Goal: Navigation & Orientation: Find specific page/section

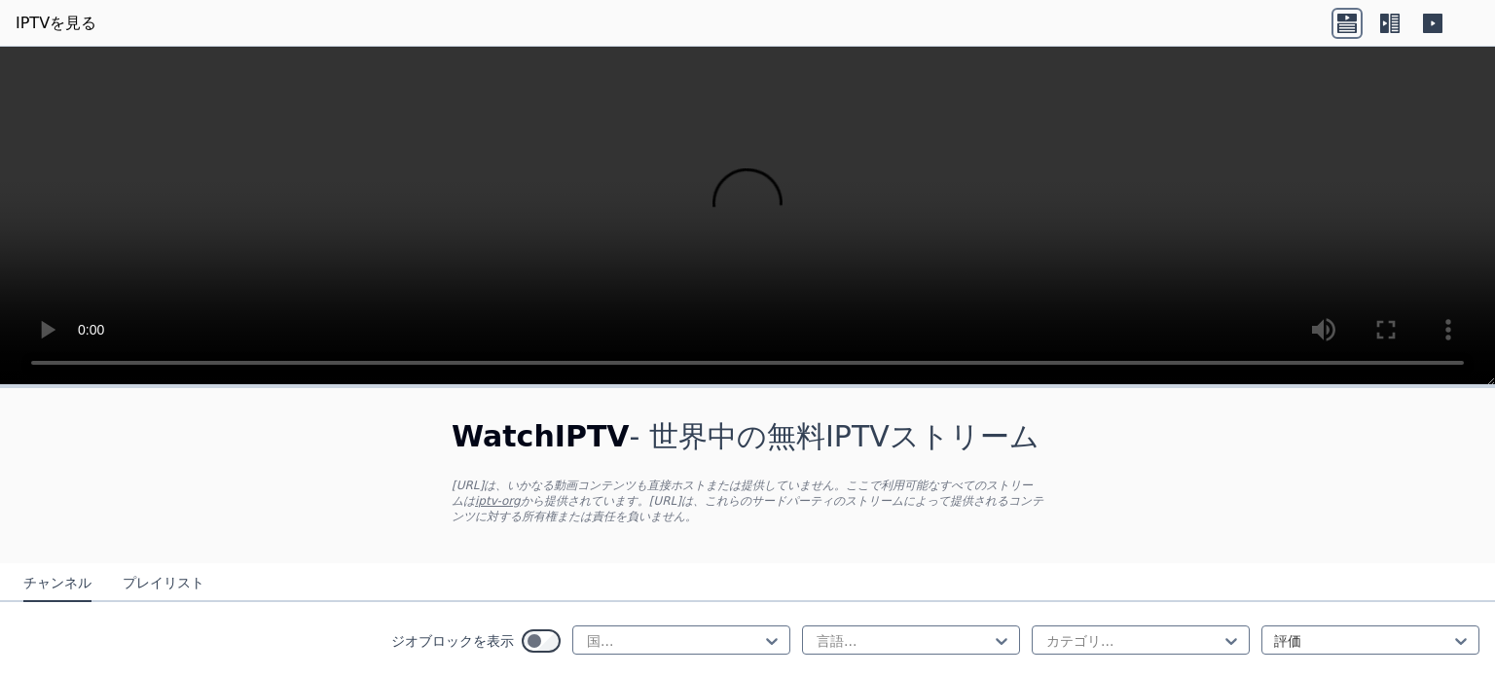
scroll to position [97, 0]
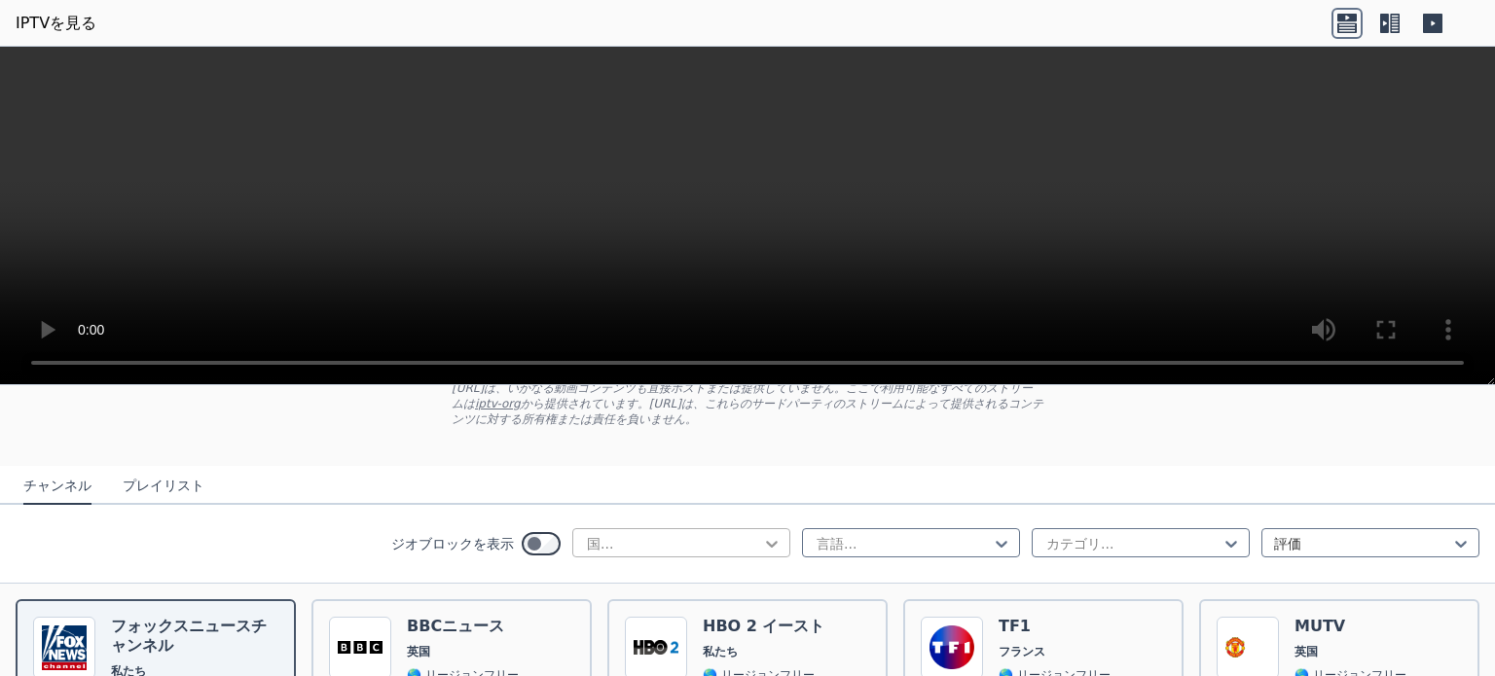
click at [766, 543] on icon at bounding box center [772, 544] width 12 height 7
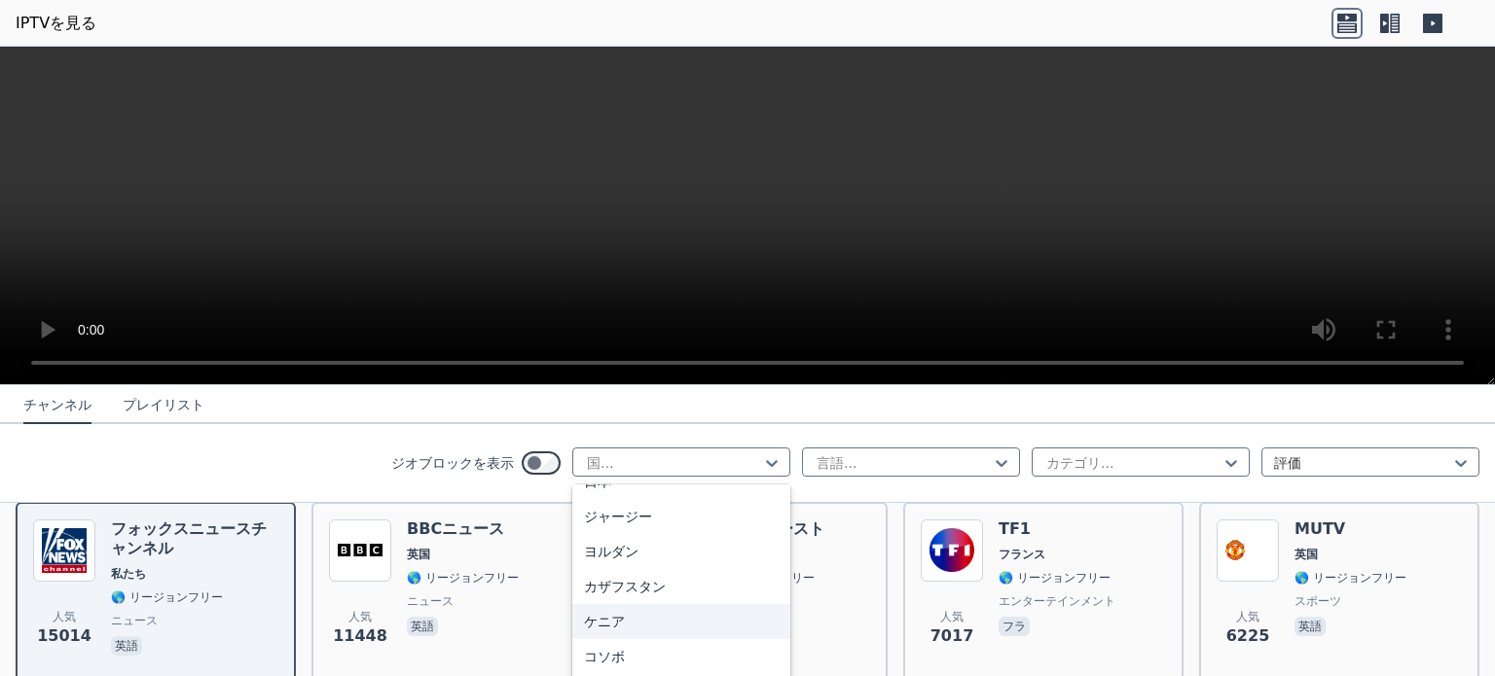
scroll to position [3309, 0]
click at [584, 519] on font "日本" at bounding box center [597, 526] width 27 height 16
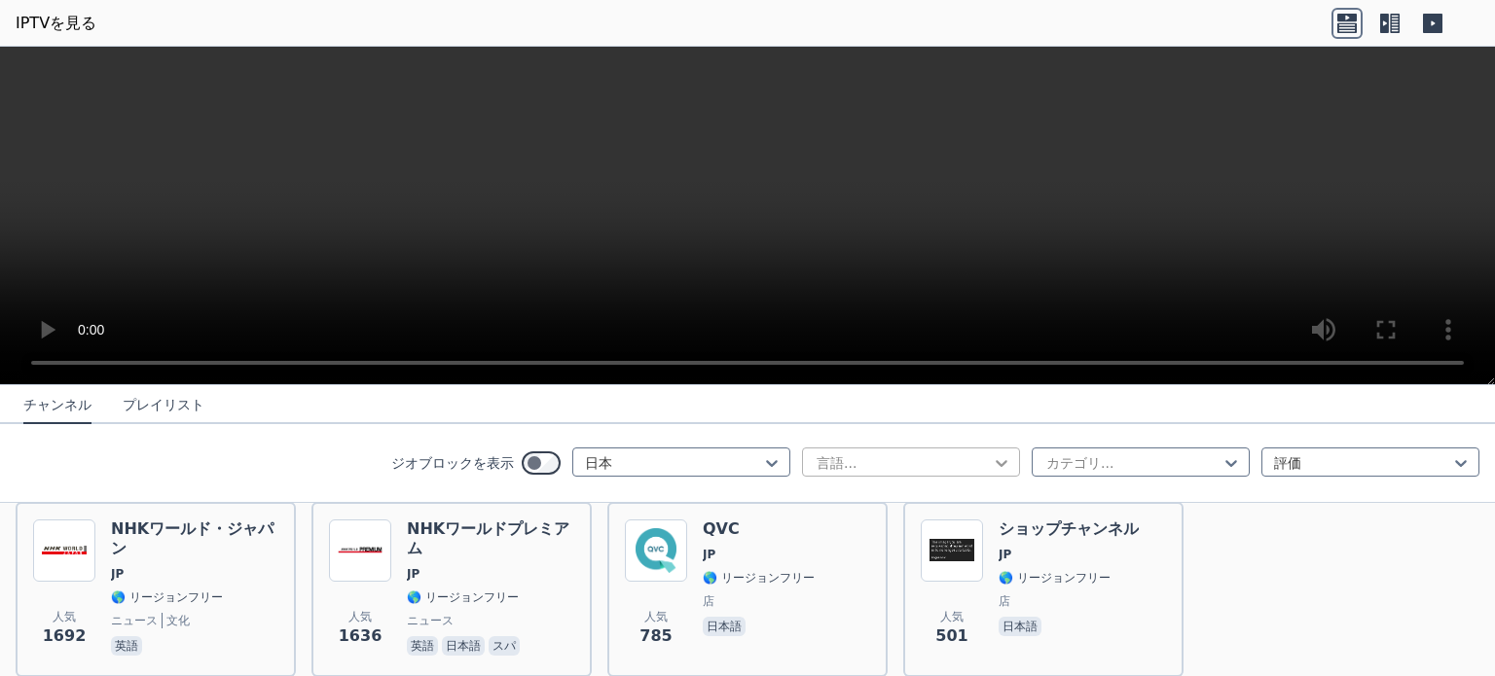
click at [992, 456] on icon at bounding box center [1001, 463] width 19 height 19
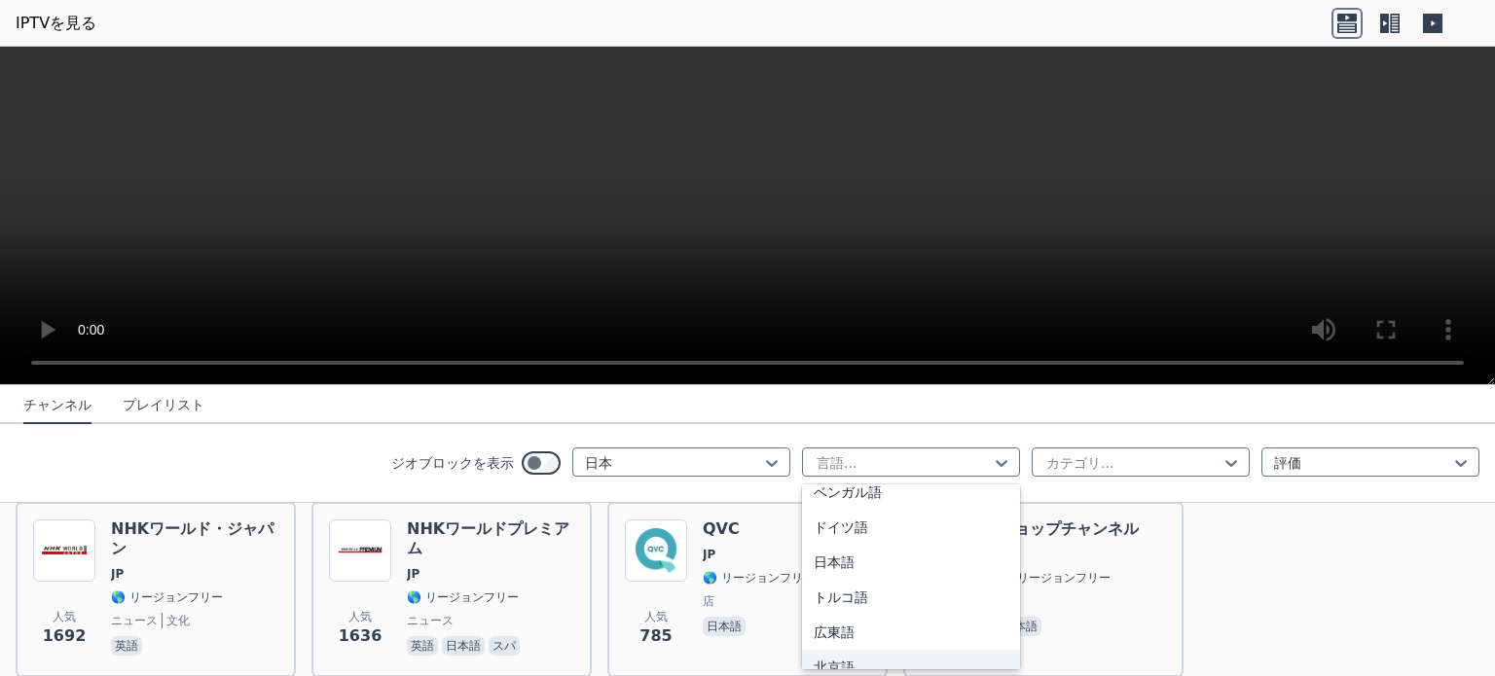
scroll to position [398, 0]
click at [814, 556] on font "日本語" at bounding box center [834, 564] width 41 height 16
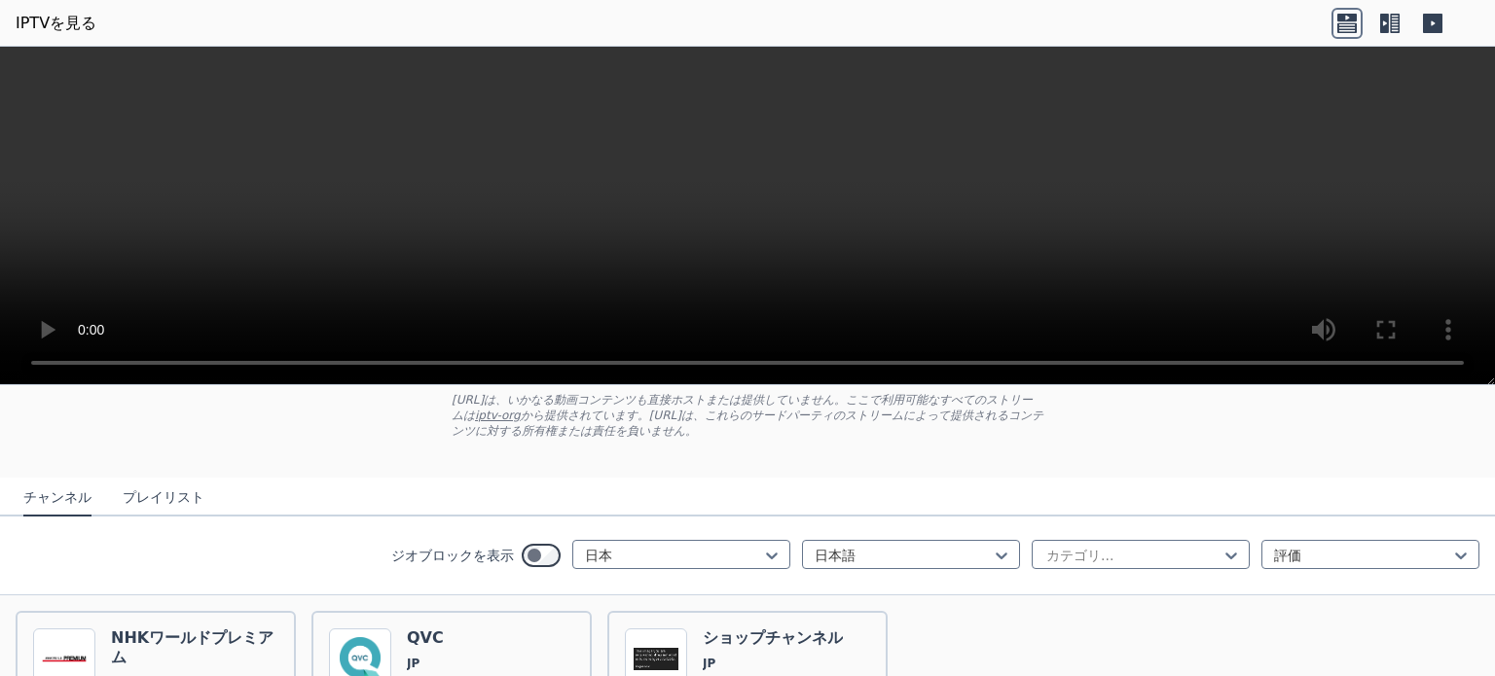
scroll to position [79, 0]
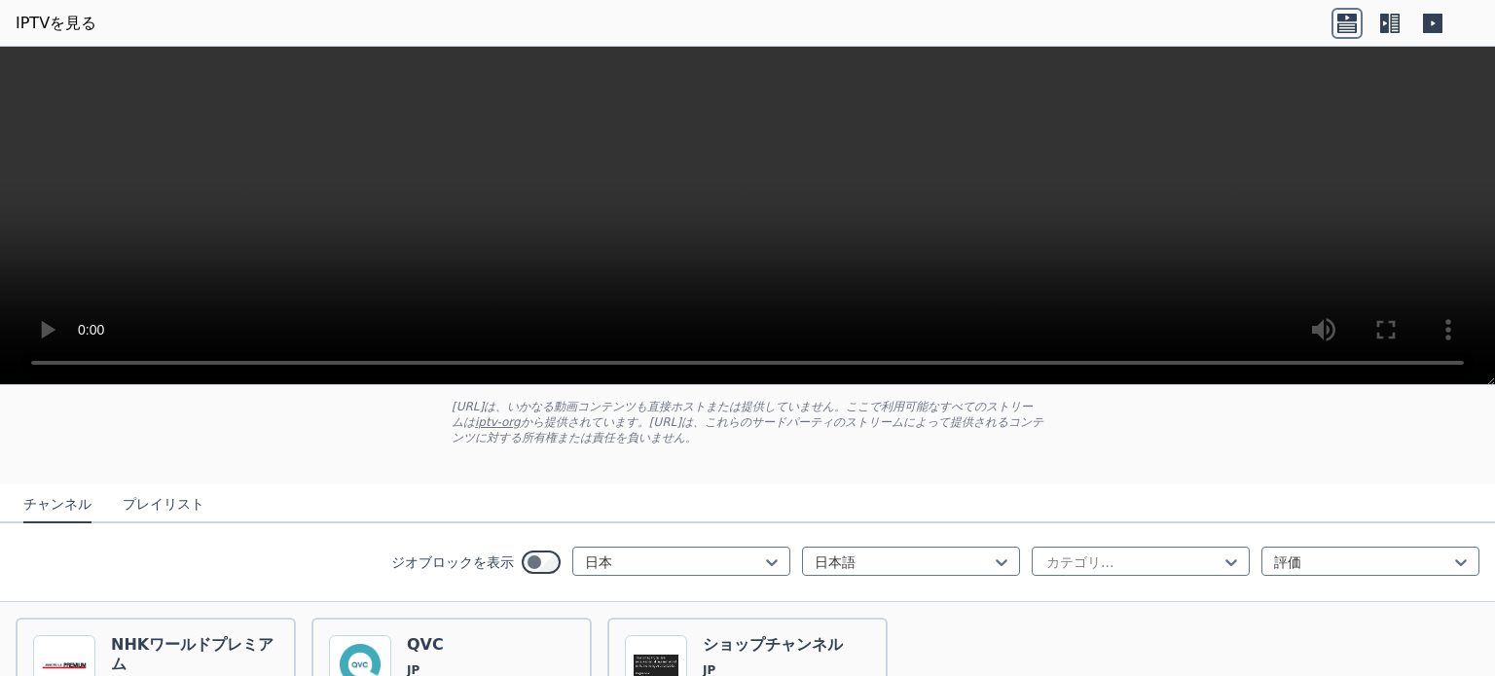
click at [140, 504] on font "プレイリスト" at bounding box center [164, 504] width 82 height 16
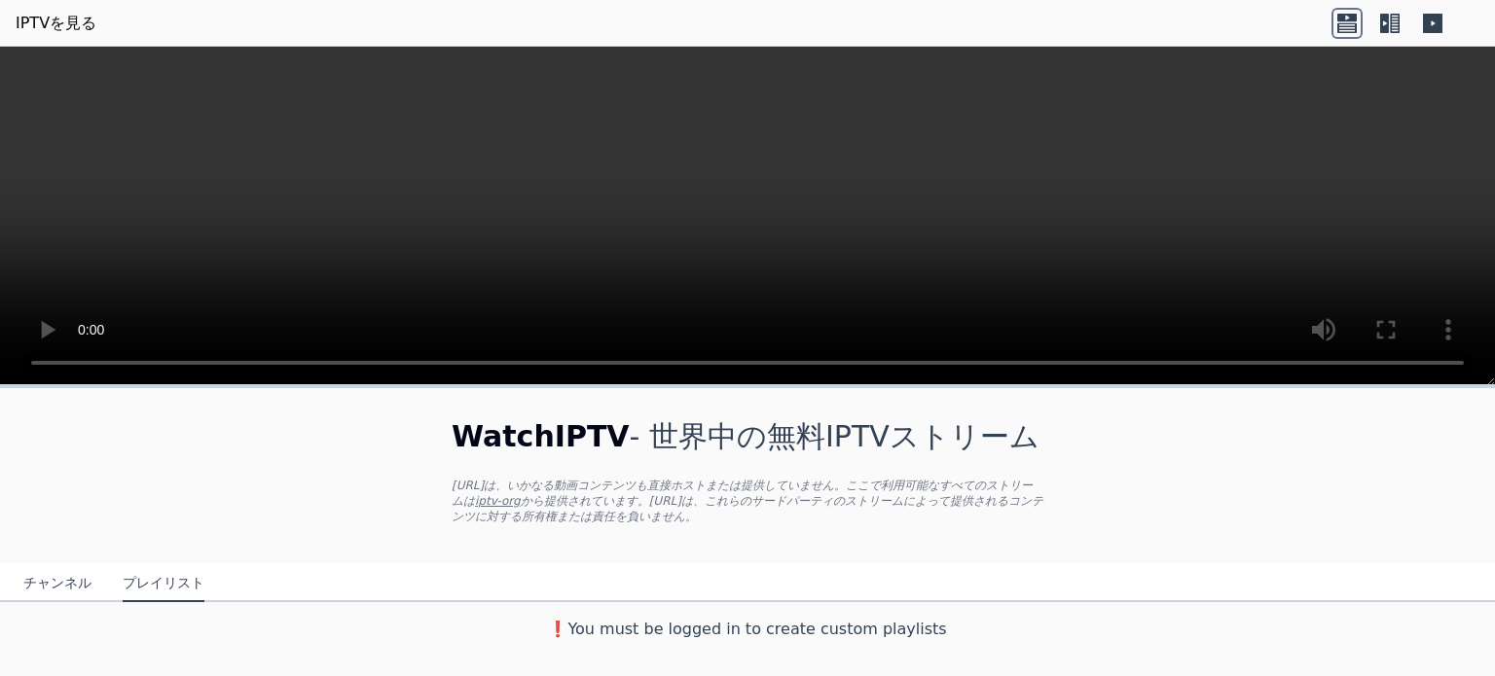
scroll to position [0, 0]
